Goal: Task Accomplishment & Management: Manage account settings

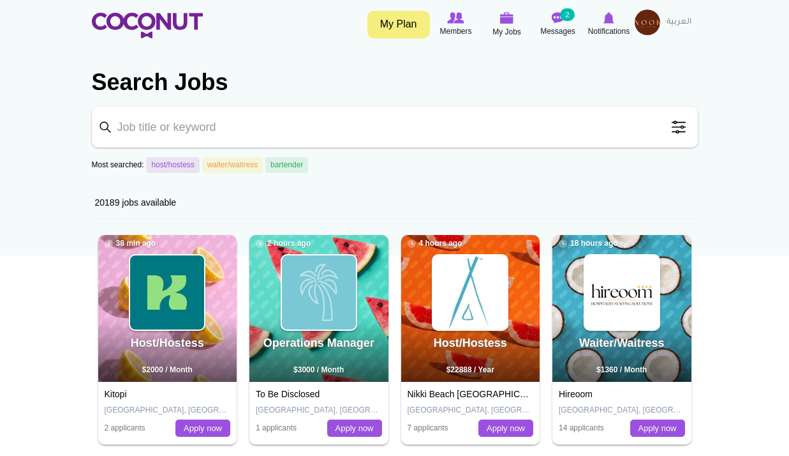
click at [647, 25] on img at bounding box center [648, 23] width 26 height 26
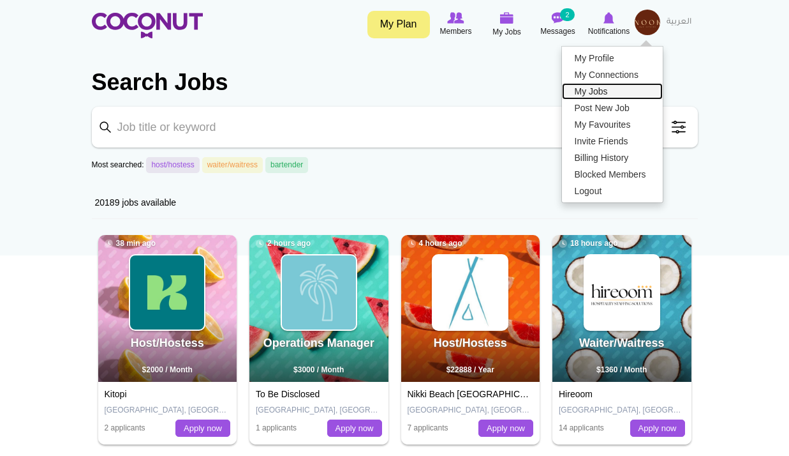
click at [608, 95] on link "My Jobs" at bounding box center [612, 91] width 101 height 17
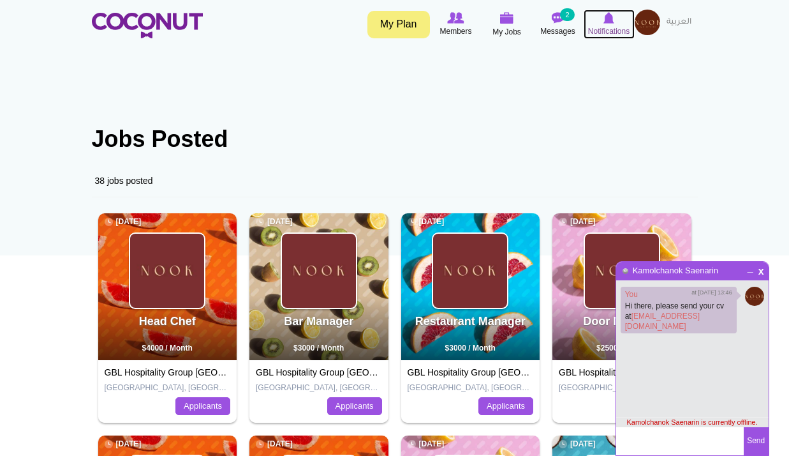
click at [609, 27] on span "Notifications" at bounding box center [608, 31] width 41 height 13
click at [759, 273] on span "x" at bounding box center [761, 270] width 11 height 10
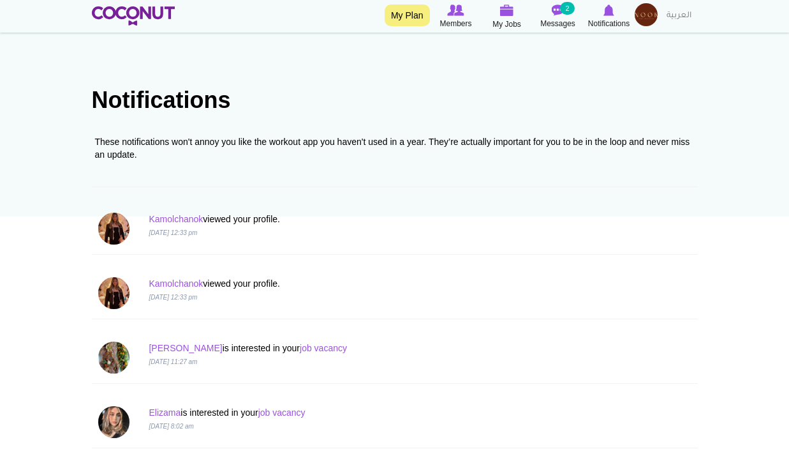
scroll to position [64, 0]
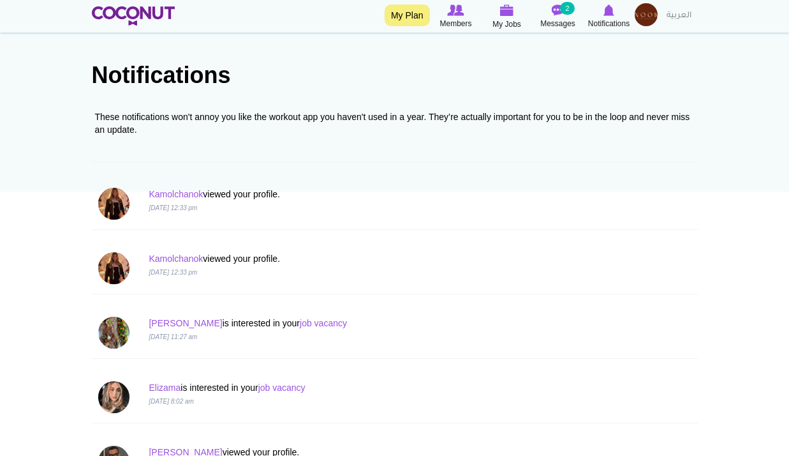
click at [278, 329] on p "[DATE] 11:27 am" at bounding box center [343, 335] width 389 height 13
click at [300, 325] on link "job vacancy" at bounding box center [323, 323] width 47 height 10
click at [168, 317] on p "[PERSON_NAME] is interested in your job vacancy" at bounding box center [343, 323] width 389 height 13
click at [168, 320] on link "[PERSON_NAME]" at bounding box center [185, 323] width 73 height 10
click at [285, 384] on link "job vacancy" at bounding box center [281, 387] width 47 height 10
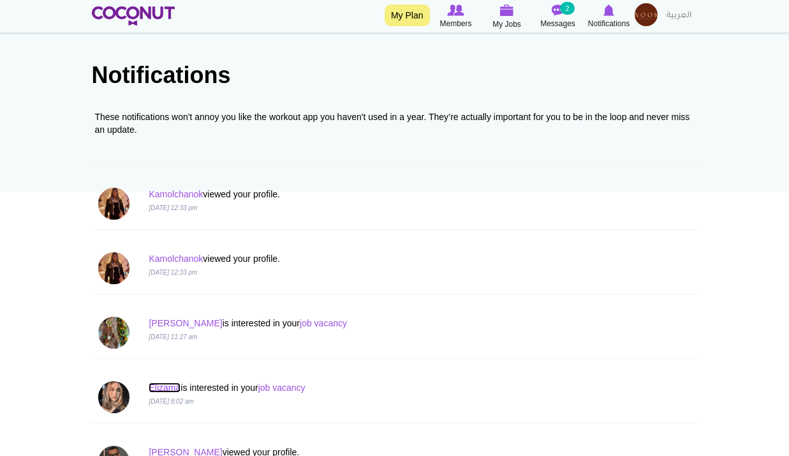
click at [165, 385] on link "Elizama" at bounding box center [165, 387] width 32 height 10
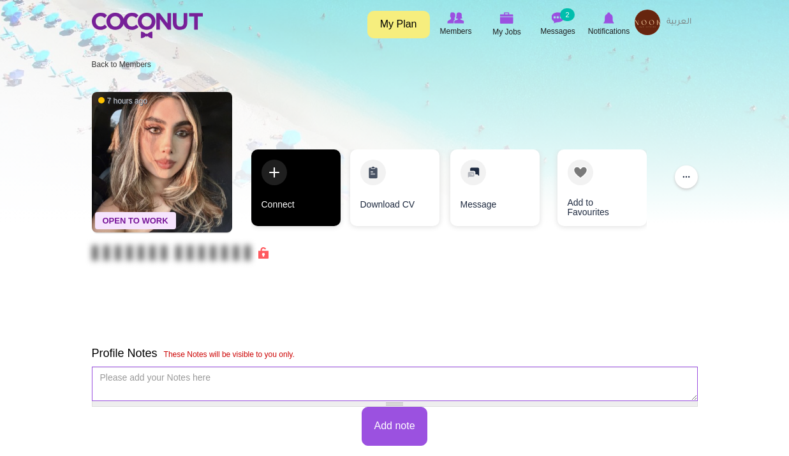
click at [317, 194] on link "Connect" at bounding box center [295, 187] width 89 height 77
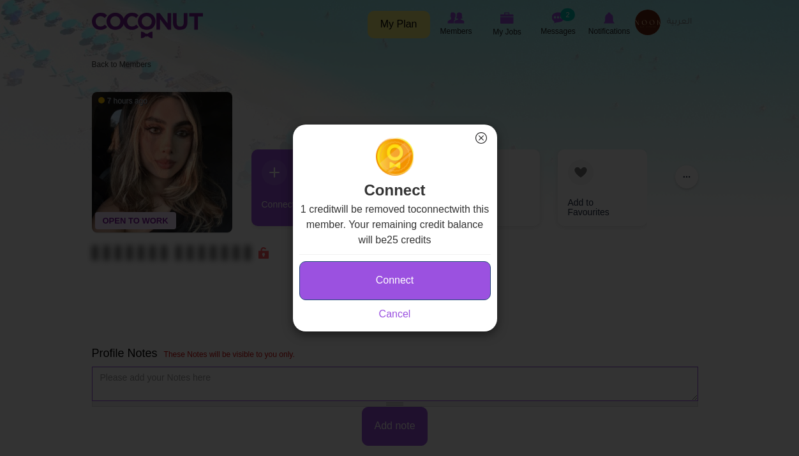
click at [408, 278] on button "Connect" at bounding box center [394, 280] width 191 height 39
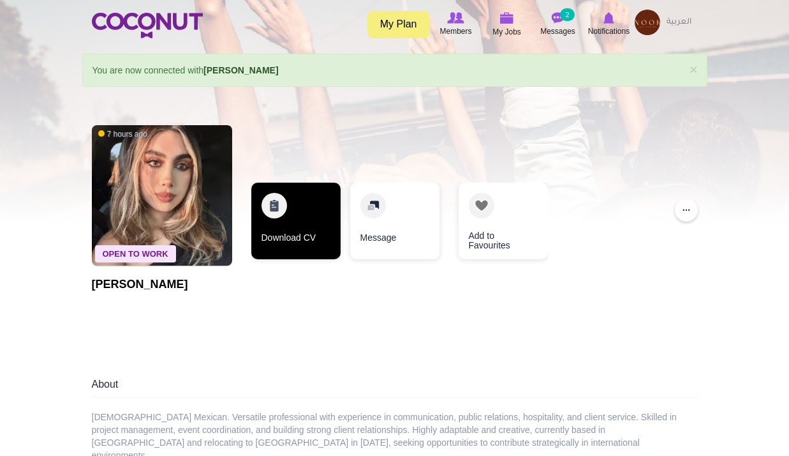
click at [305, 232] on link "Download CV" at bounding box center [295, 221] width 89 height 77
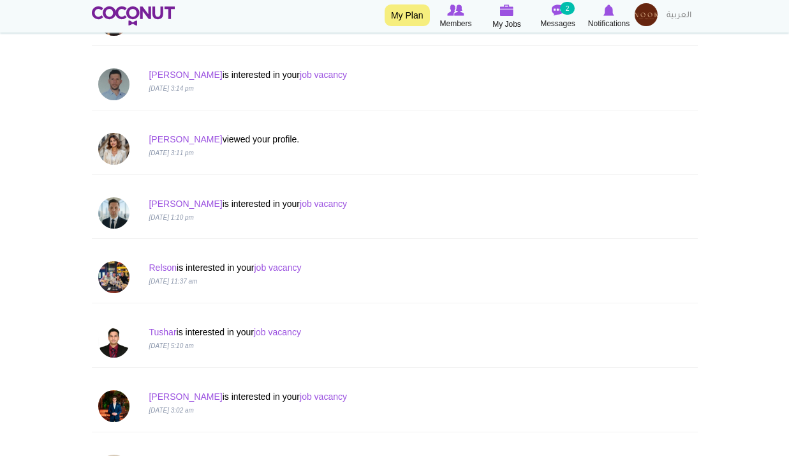
scroll to position [1149, 0]
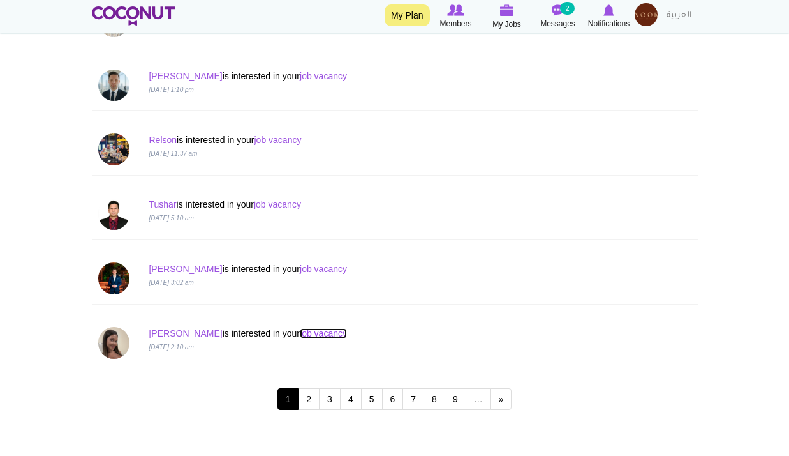
click at [300, 332] on link "job vacancy" at bounding box center [323, 333] width 47 height 10
click at [306, 401] on link "2" at bounding box center [309, 399] width 22 height 22
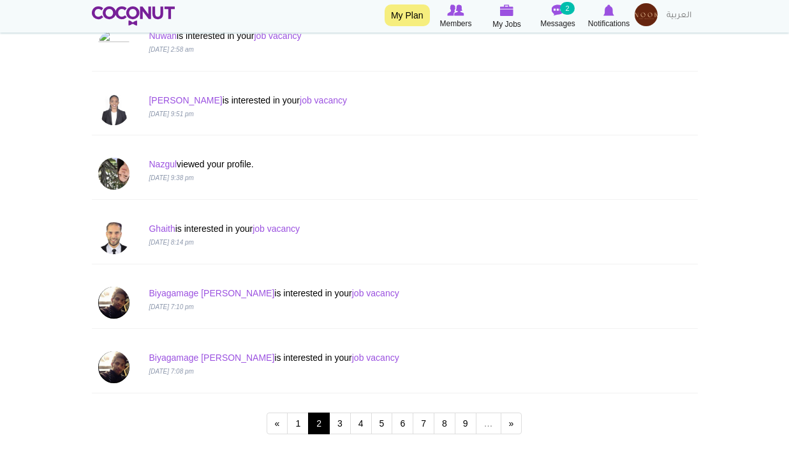
scroll to position [1276, 0]
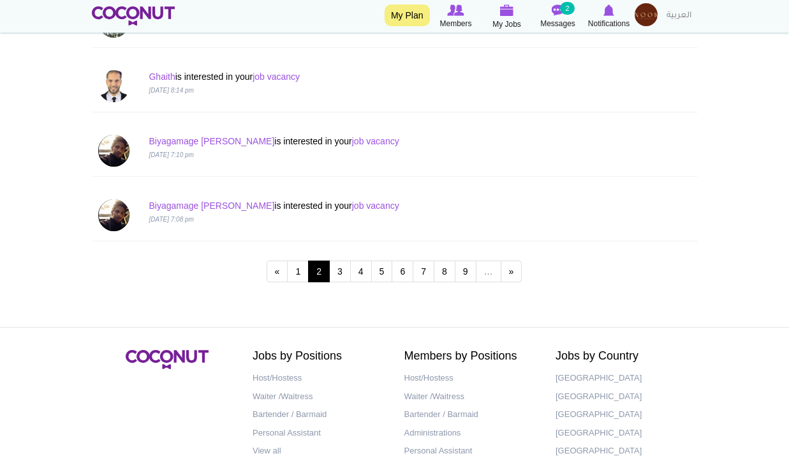
click at [642, 15] on img at bounding box center [646, 14] width 23 height 23
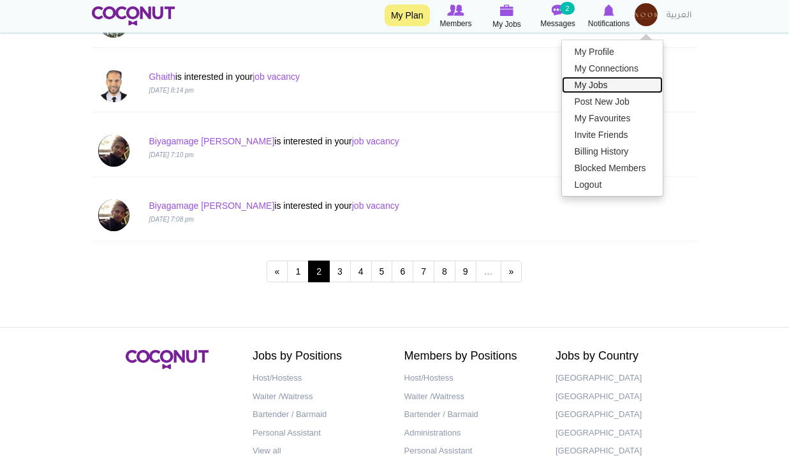
click at [595, 86] on link "My Jobs" at bounding box center [612, 85] width 101 height 17
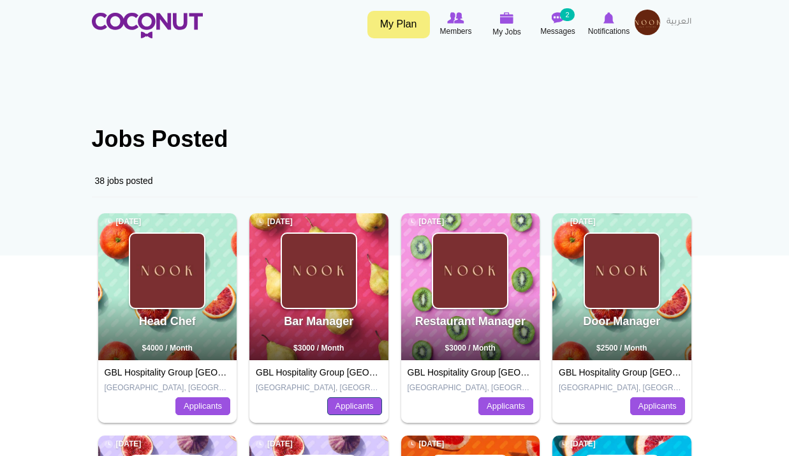
click at [345, 401] on link "Applicants" at bounding box center [354, 406] width 55 height 18
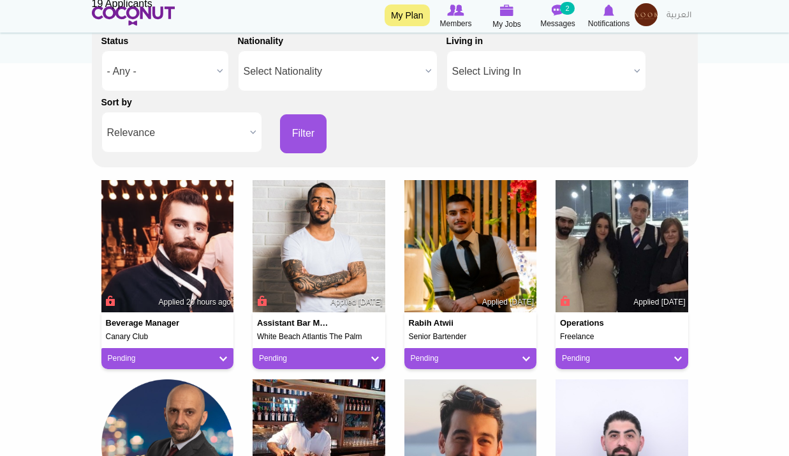
scroll to position [191, 0]
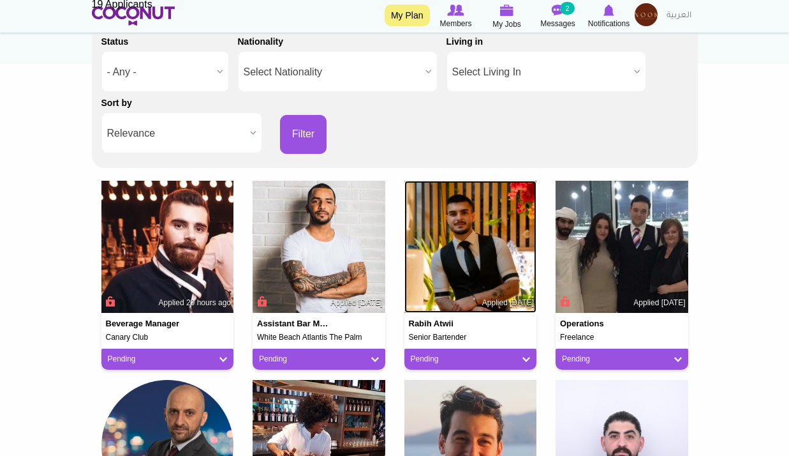
click at [461, 275] on img at bounding box center [471, 247] width 133 height 133
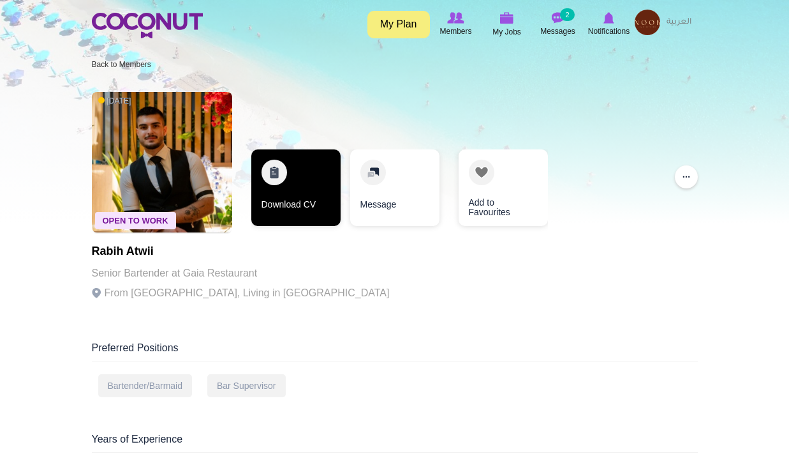
click at [322, 198] on link "Download CV" at bounding box center [295, 187] width 89 height 77
